Goal: Task Accomplishment & Management: Complete application form

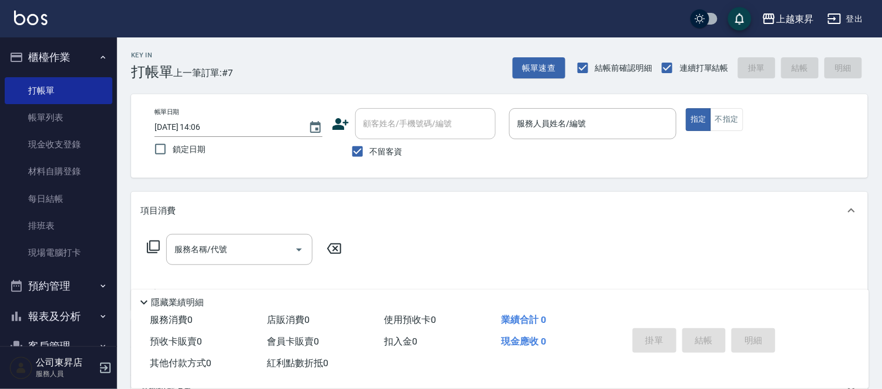
click at [483, 138] on div "顧客姓名/手機號碼/編號" at bounding box center [425, 123] width 140 height 31
click at [481, 136] on div "顧客姓名/手機號碼/編號" at bounding box center [425, 123] width 140 height 31
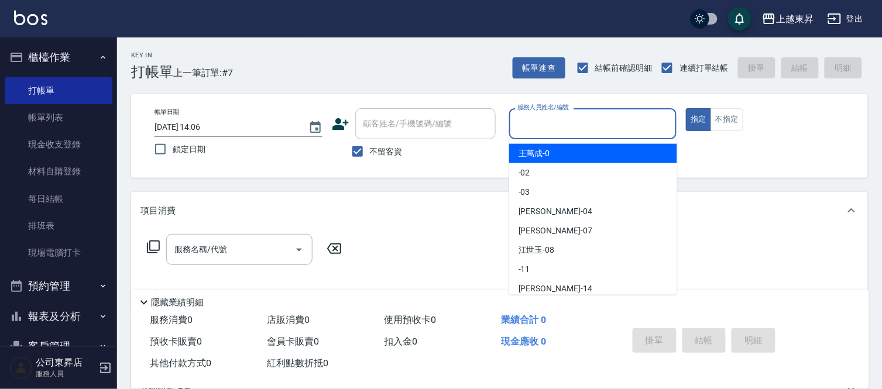
click at [542, 119] on input "服務人員姓名/編號" at bounding box center [592, 123] width 157 height 20
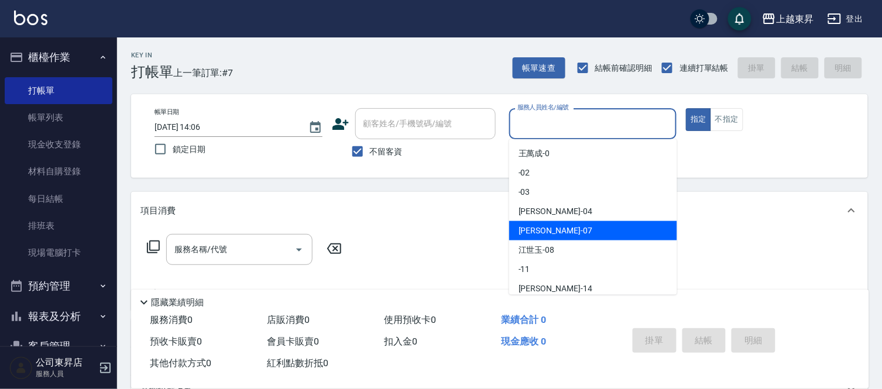
click at [524, 230] on span "[PERSON_NAME] -07" at bounding box center [555, 231] width 74 height 12
type input "榮松-07"
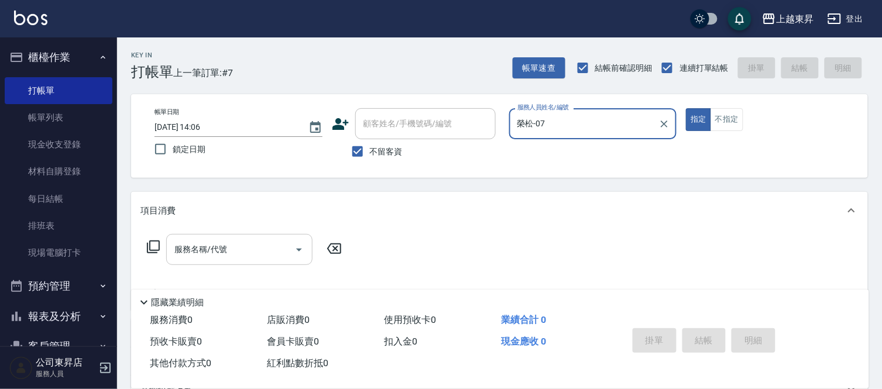
click at [224, 246] on input "服務名稱/代號" at bounding box center [230, 249] width 118 height 20
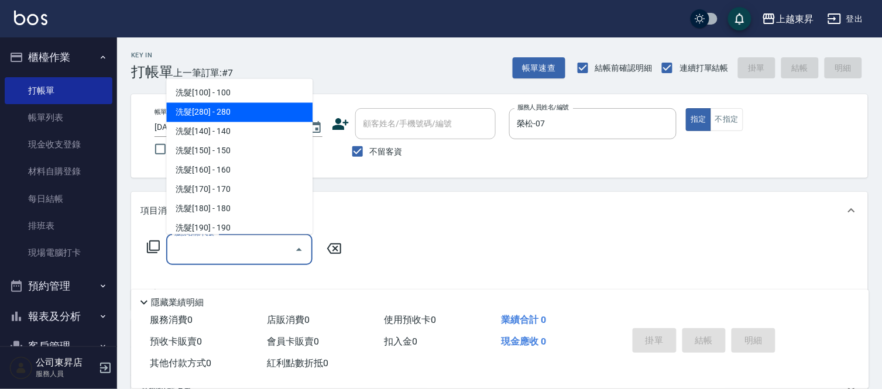
click at [249, 109] on span "洗髮[280] - 280" at bounding box center [239, 112] width 146 height 19
type input "洗髮[280](202)"
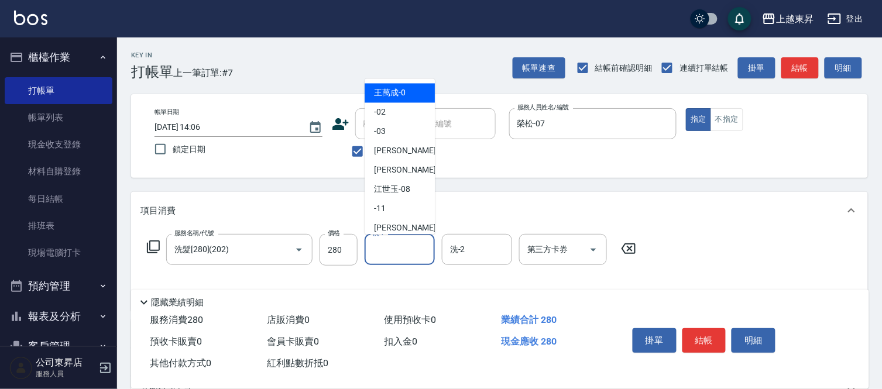
click at [402, 249] on input "洗-1" at bounding box center [400, 249] width 60 height 20
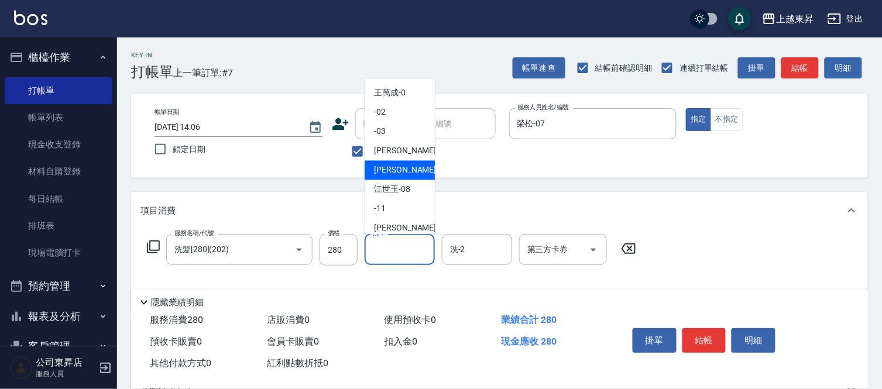
drag, startPoint x: 374, startPoint y: 171, endPoint x: 402, endPoint y: 226, distance: 61.0
click at [378, 180] on ul "[PERSON_NAME]-0 -02 -03 [PERSON_NAME]04 [PERSON_NAME] -07 [PERSON_NAME]-08 -11 …" at bounding box center [399, 157] width 70 height 156
click at [381, 170] on span "[PERSON_NAME] -07" at bounding box center [411, 170] width 74 height 12
type input "榮松-07"
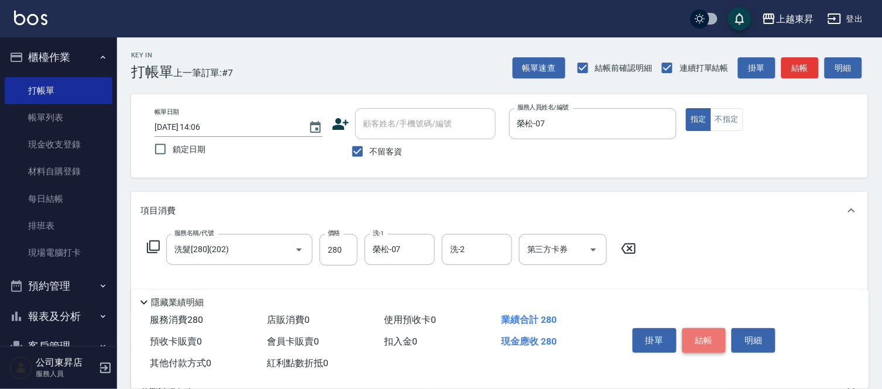
click at [704, 336] on button "結帳" at bounding box center [704, 340] width 44 height 25
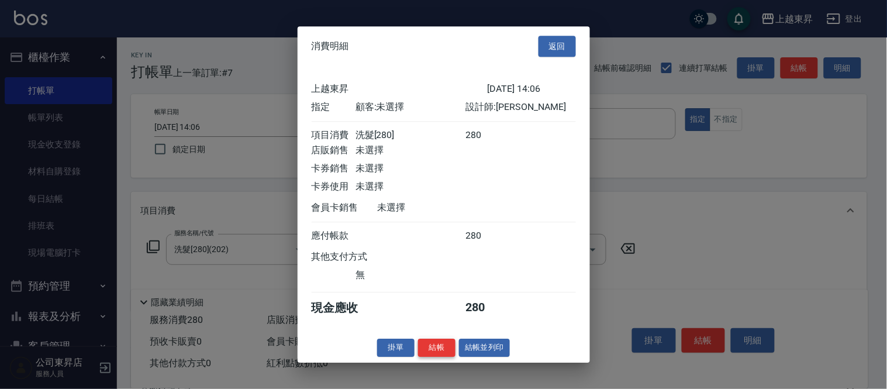
click at [439, 352] on button "結帳" at bounding box center [436, 348] width 37 height 18
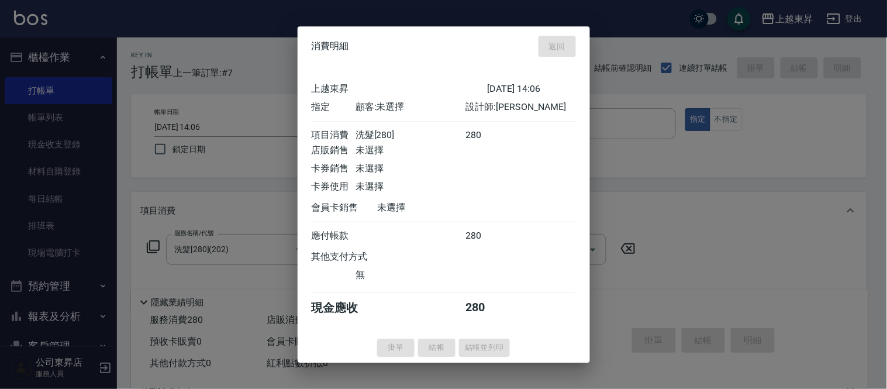
type input "[DATE] 15:43"
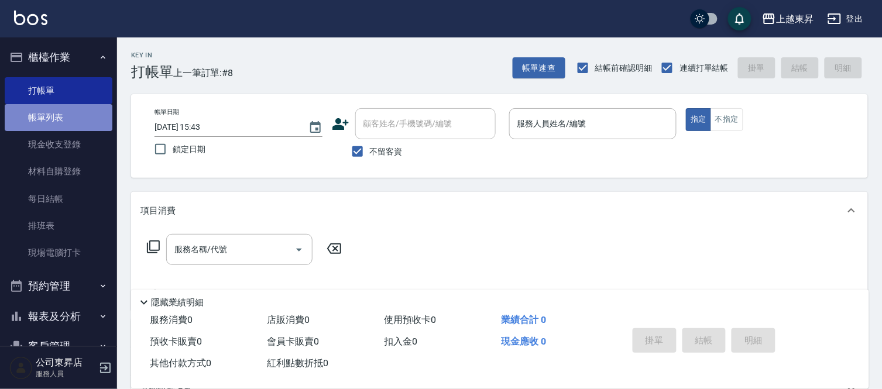
click at [87, 115] on link "帳單列表" at bounding box center [59, 117] width 108 height 27
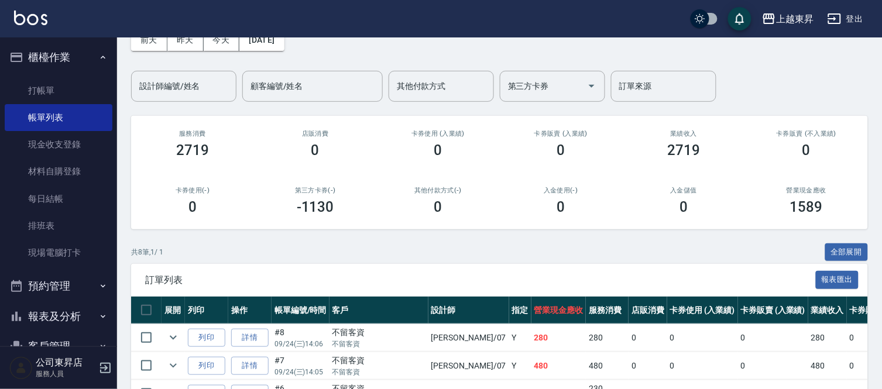
scroll to position [130, 0]
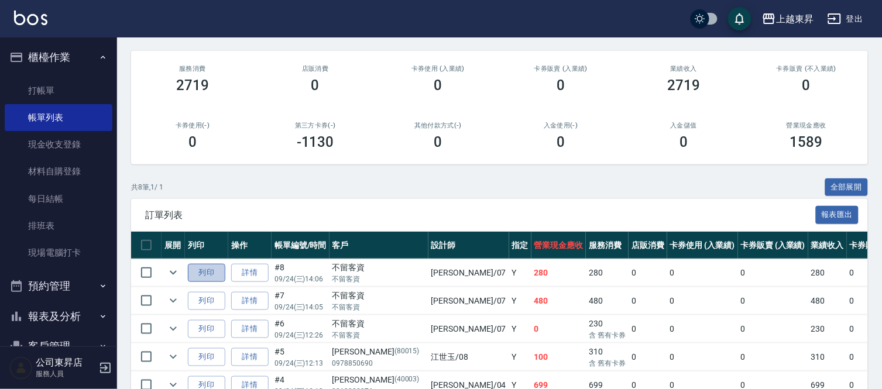
click at [209, 271] on button "列印" at bounding box center [206, 273] width 37 height 18
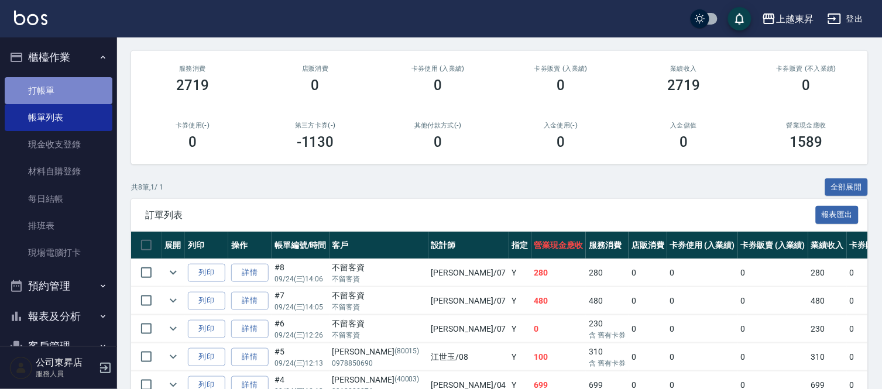
click at [73, 90] on link "打帳單" at bounding box center [59, 90] width 108 height 27
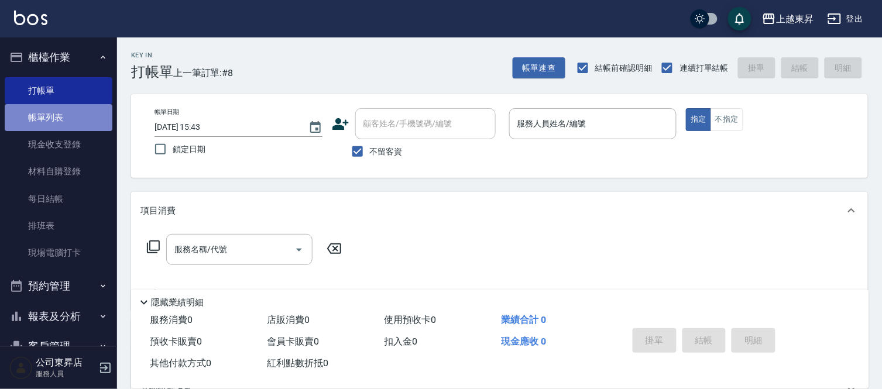
click at [88, 113] on link "帳單列表" at bounding box center [59, 117] width 108 height 27
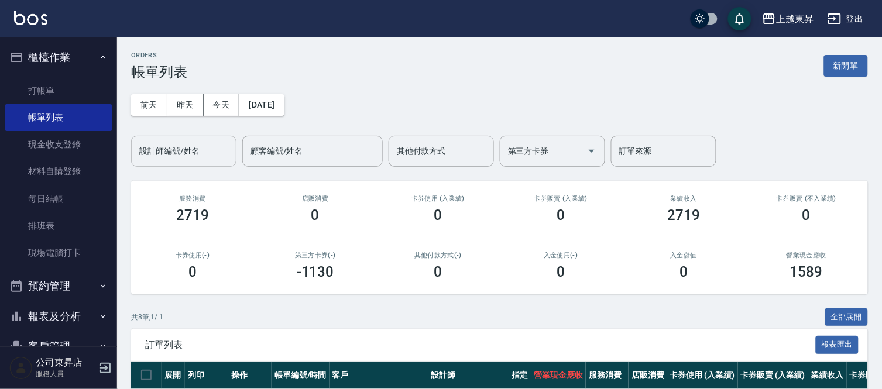
click at [147, 147] on input "設計師編號/姓名" at bounding box center [183, 151] width 95 height 20
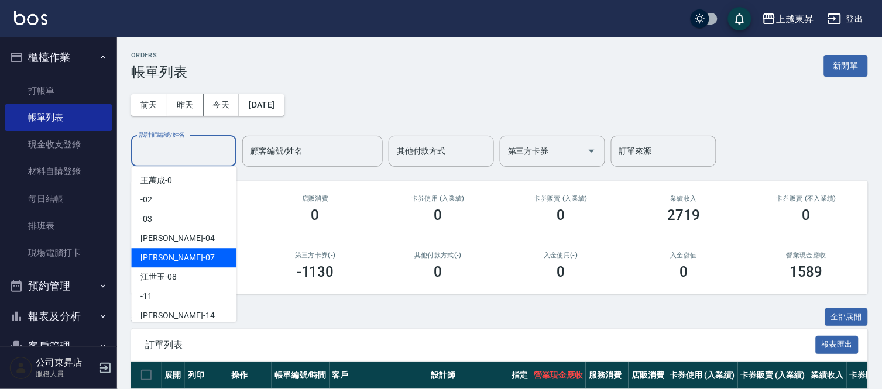
click at [153, 259] on span "[PERSON_NAME] -07" at bounding box center [177, 258] width 74 height 12
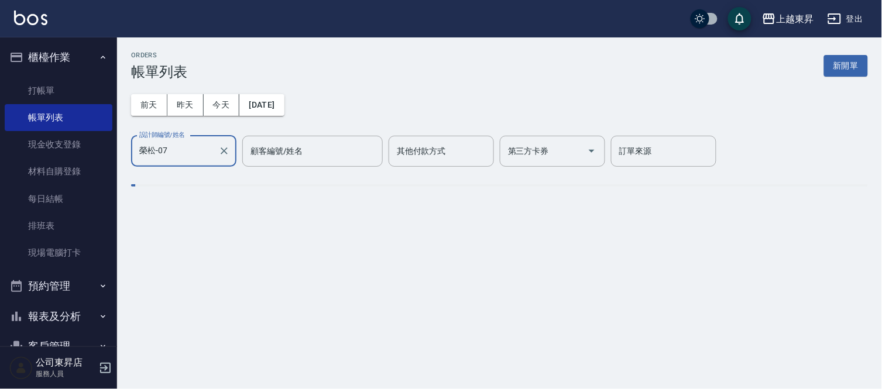
type input "榮松-07"
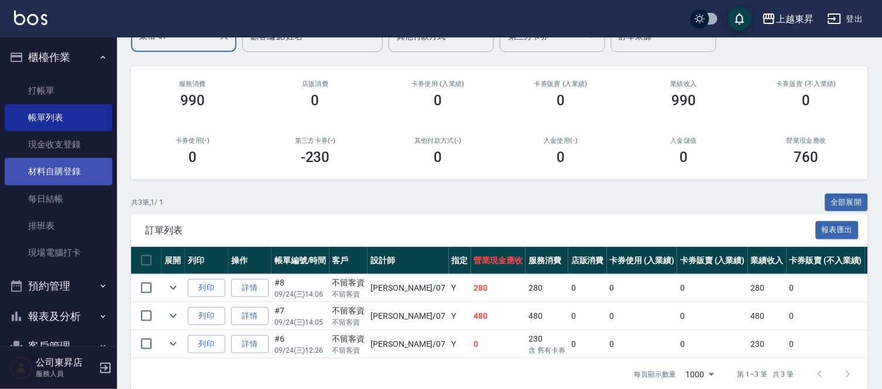
scroll to position [74, 0]
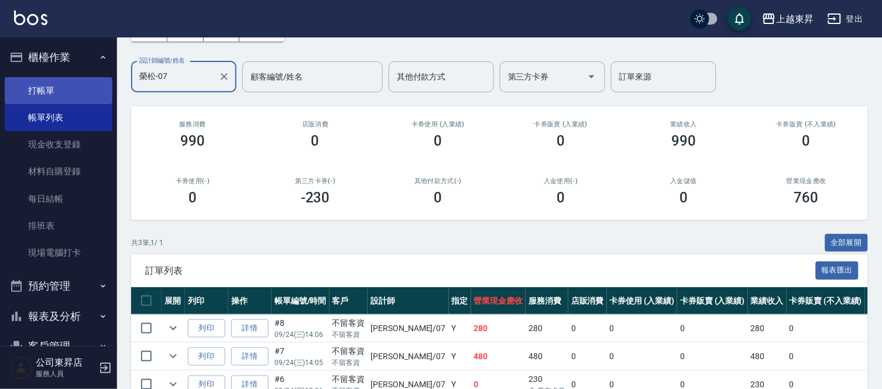
click at [37, 91] on link "打帳單" at bounding box center [59, 90] width 108 height 27
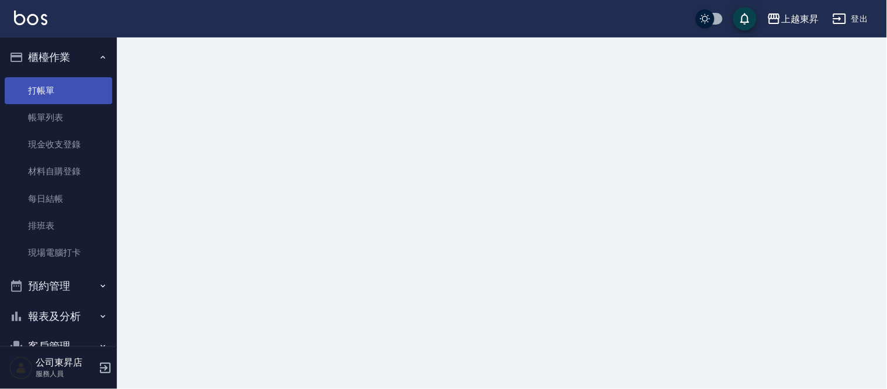
drag, startPoint x: 37, startPoint y: 91, endPoint x: 19, endPoint y: 91, distance: 18.1
click at [26, 96] on link "打帳單" at bounding box center [59, 90] width 108 height 27
